Goal: Information Seeking & Learning: Learn about a topic

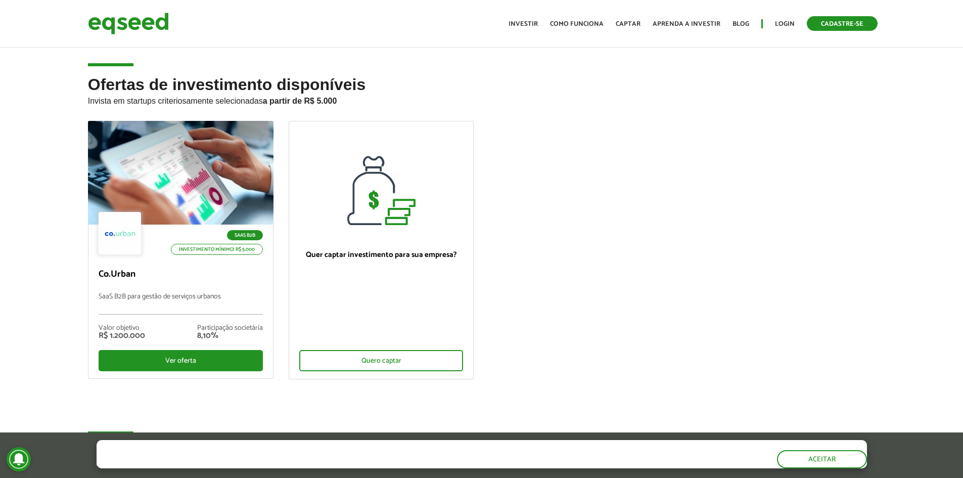
click at [833, 23] on link "Cadastre-se" at bounding box center [842, 23] width 71 height 15
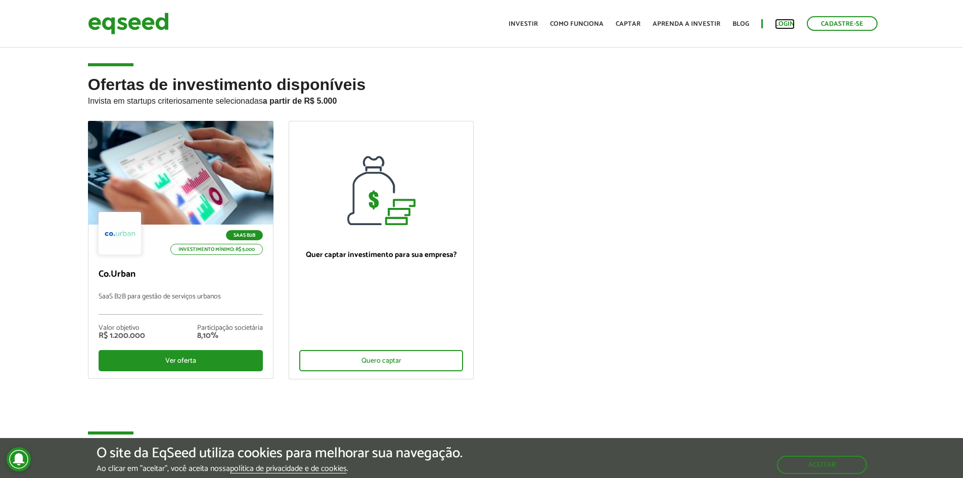
click at [780, 22] on link "Login" at bounding box center [785, 24] width 20 height 7
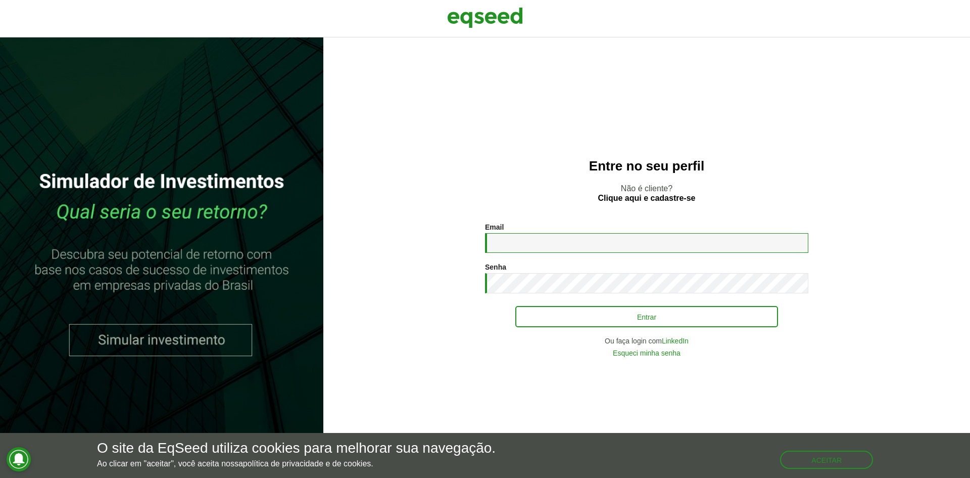
type input "**********"
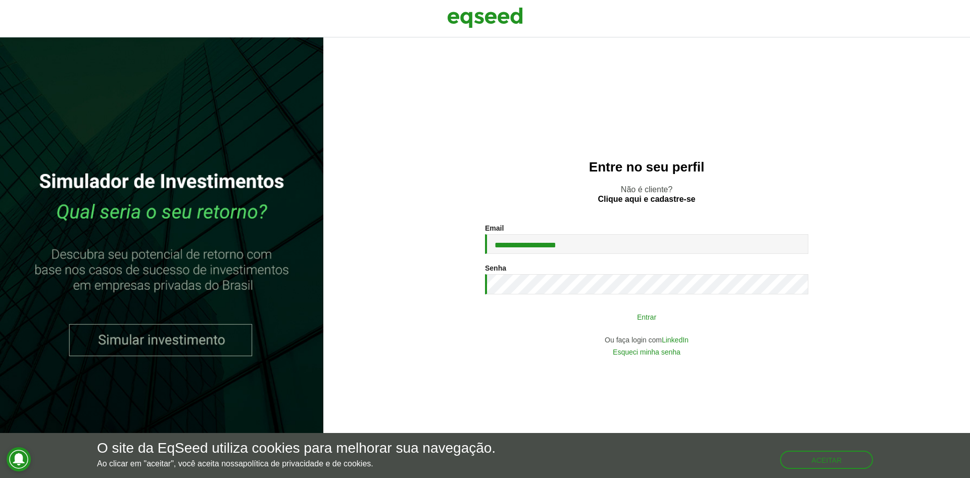
click at [636, 322] on button "Entrar" at bounding box center [647, 316] width 263 height 19
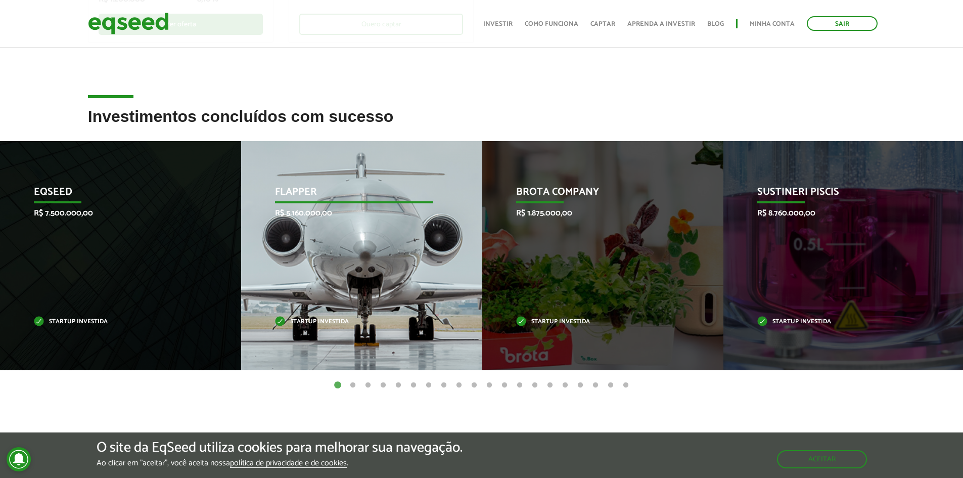
scroll to position [354, 0]
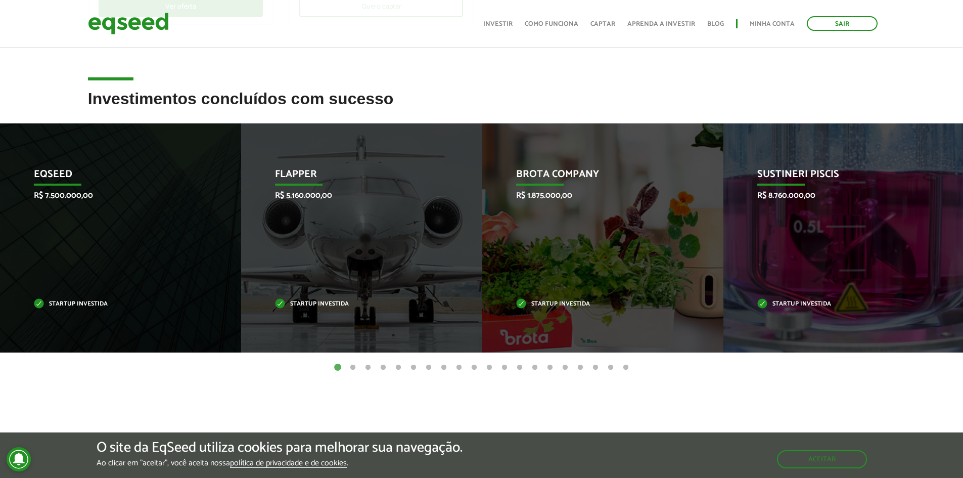
click at [349, 369] on button "2" at bounding box center [353, 367] width 10 height 10
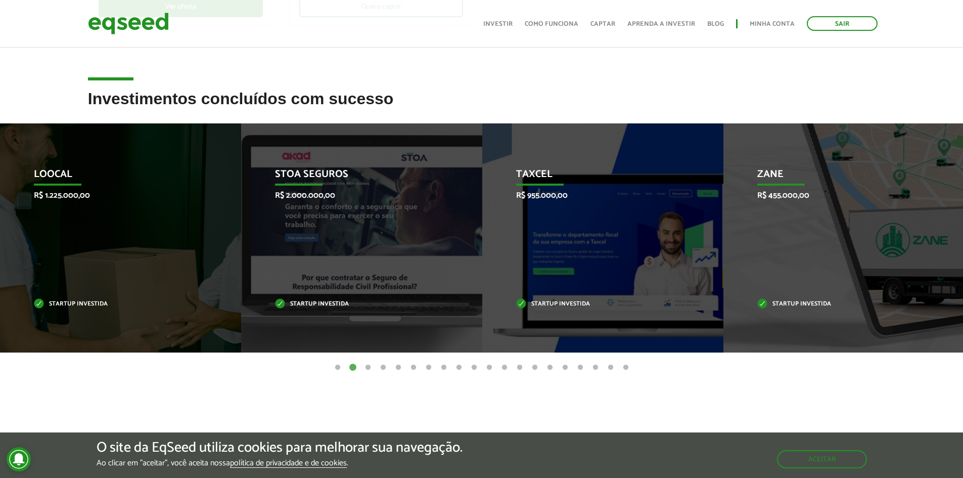
click at [371, 371] on button "3" at bounding box center [368, 367] width 10 height 10
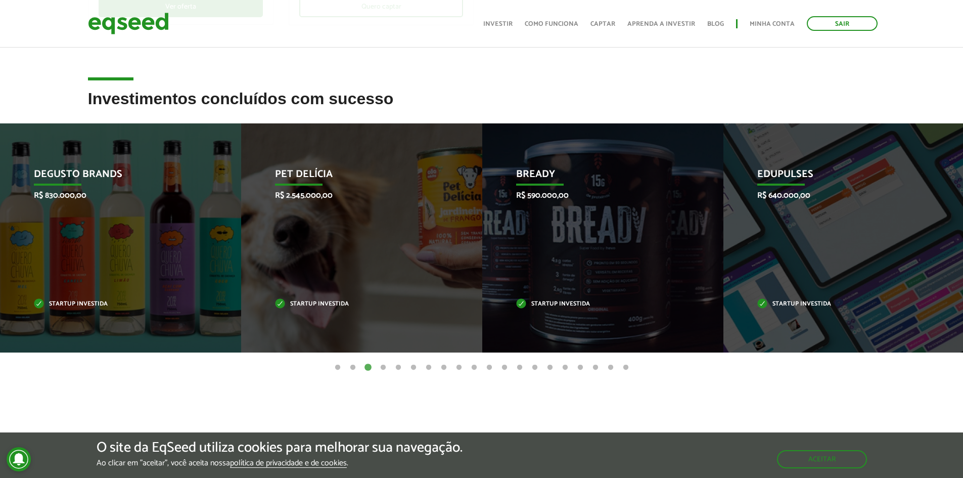
click at [470, 364] on button "10" at bounding box center [474, 367] width 10 height 10
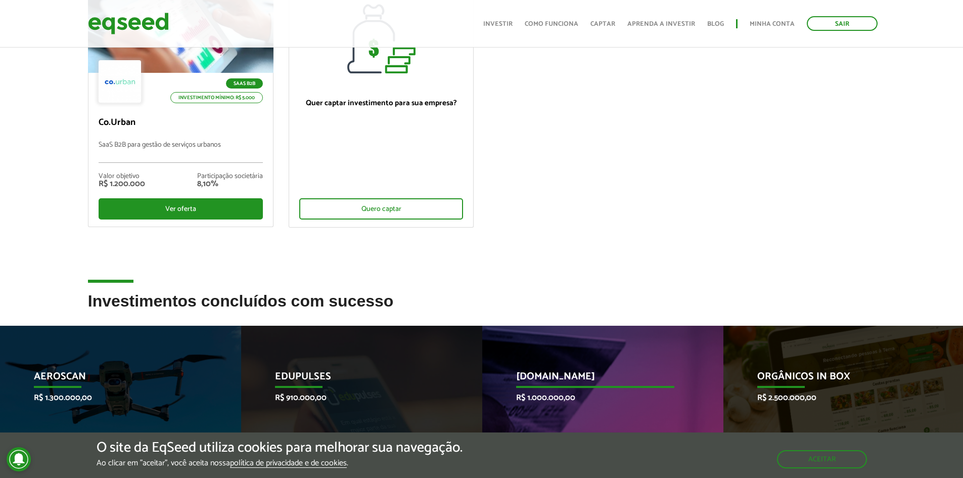
scroll to position [0, 0]
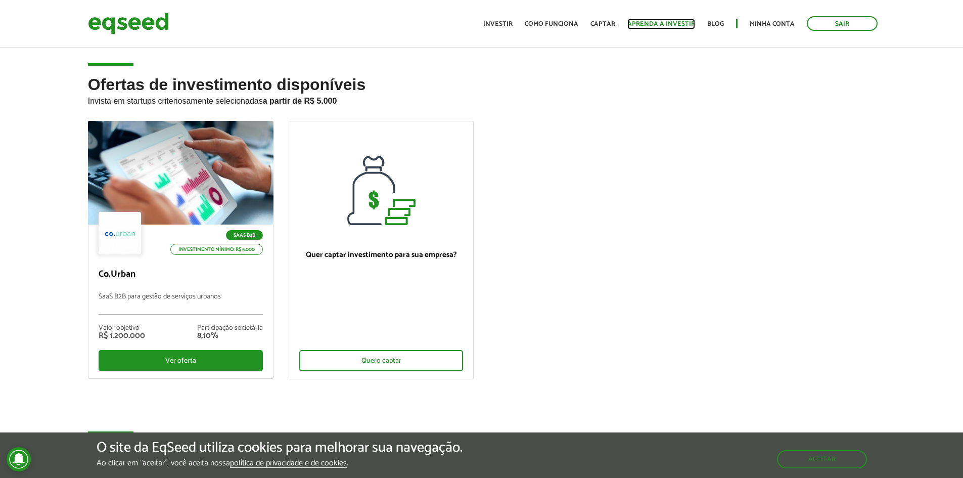
click at [667, 21] on link "Aprenda a investir" at bounding box center [661, 24] width 68 height 7
